Goal: Transaction & Acquisition: Download file/media

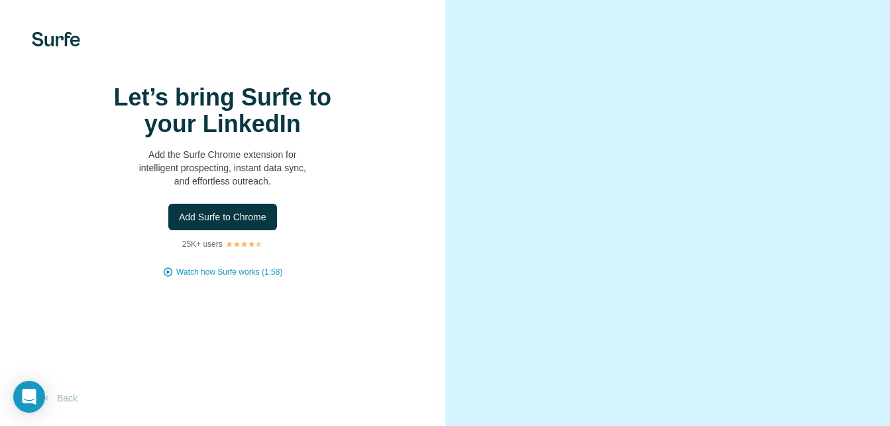
click at [664, 120] on video at bounding box center [668, 213] width 371 height 186
click at [229, 223] on span "Add Surfe to Chrome" at bounding box center [223, 216] width 88 height 13
click at [610, 296] on video at bounding box center [668, 213] width 371 height 186
click at [630, 300] on video at bounding box center [668, 213] width 371 height 186
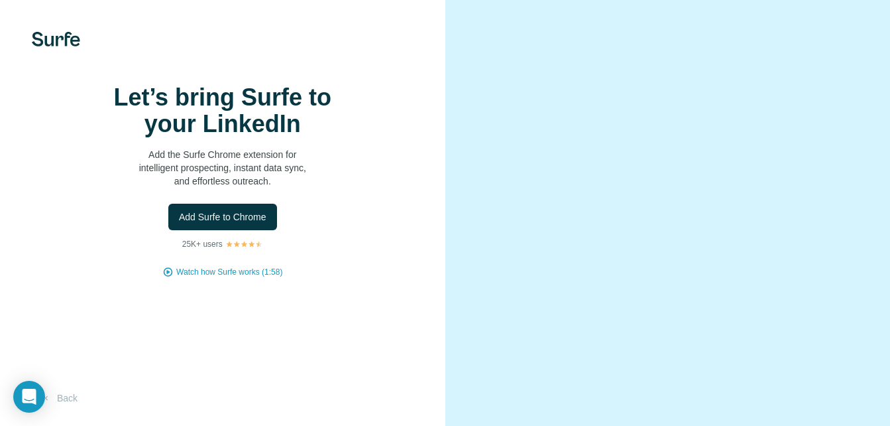
click at [557, 220] on video at bounding box center [668, 213] width 371 height 186
click at [241, 230] on button "Add Surfe to Chrome" at bounding box center [222, 217] width 109 height 27
